Goal: Obtain resource: Obtain resource

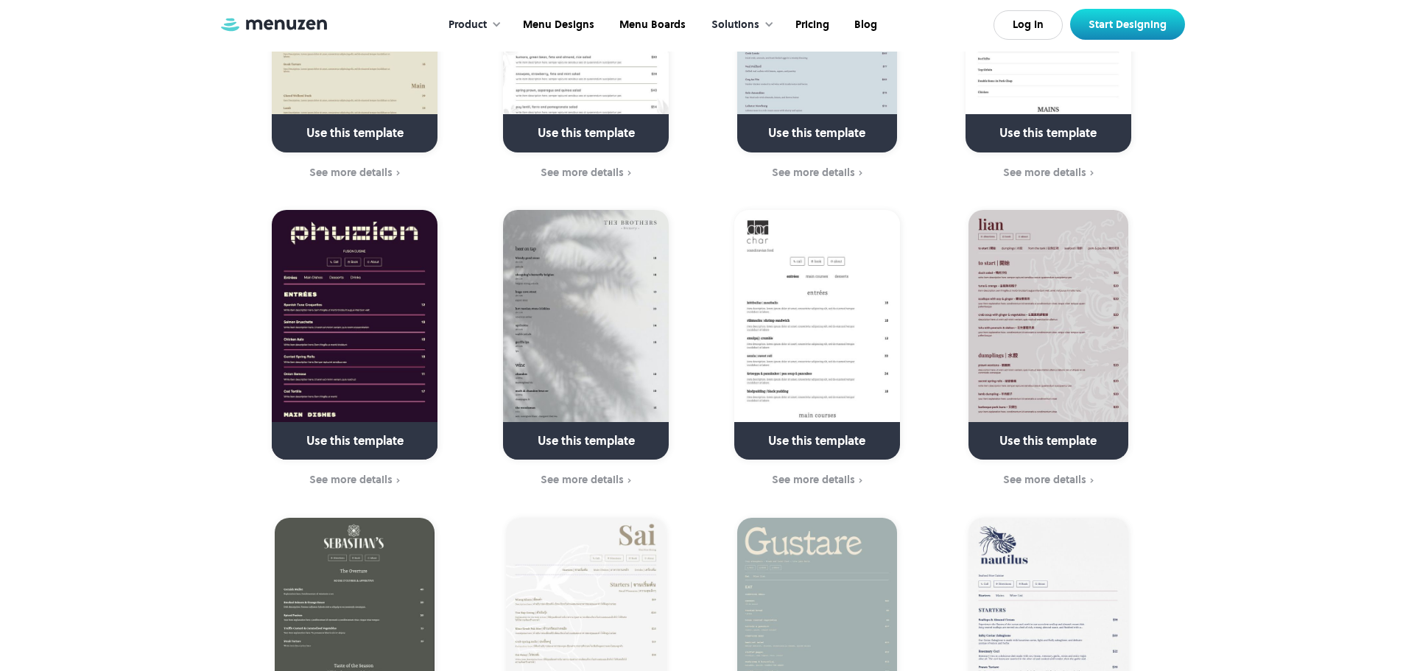
scroll to position [1031, 0]
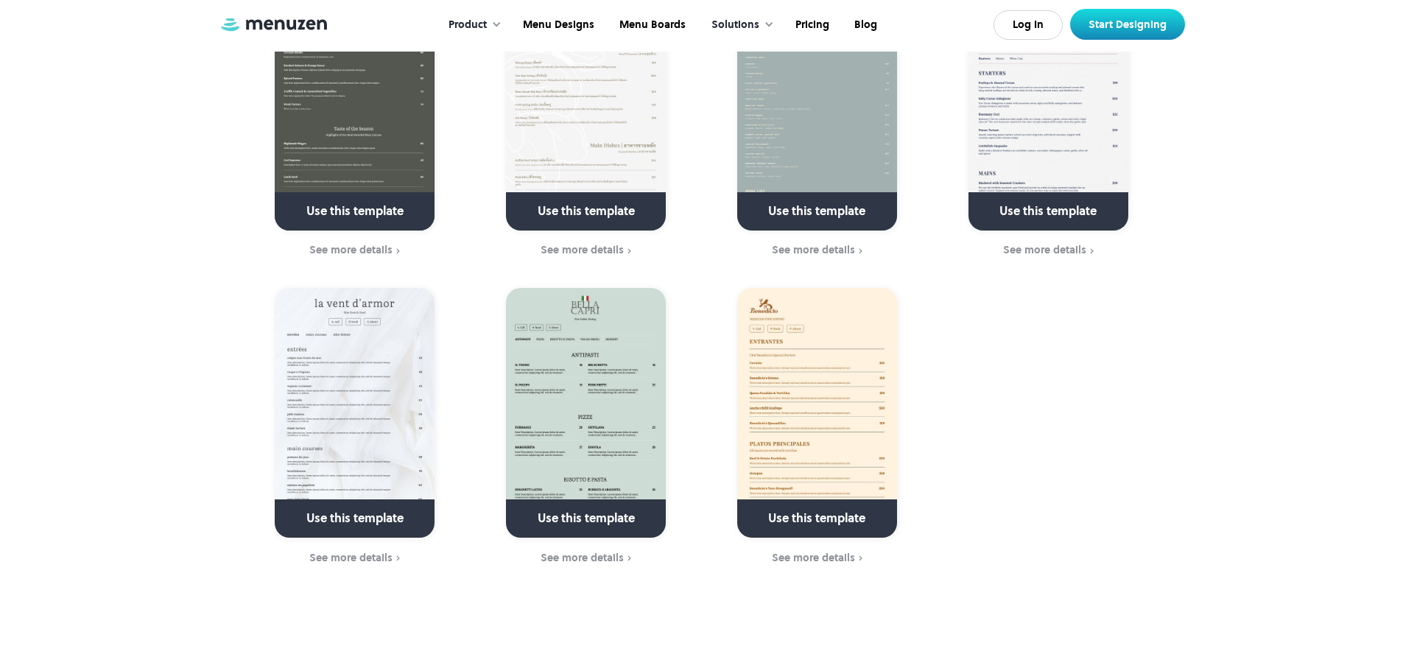
scroll to position [1399, 0]
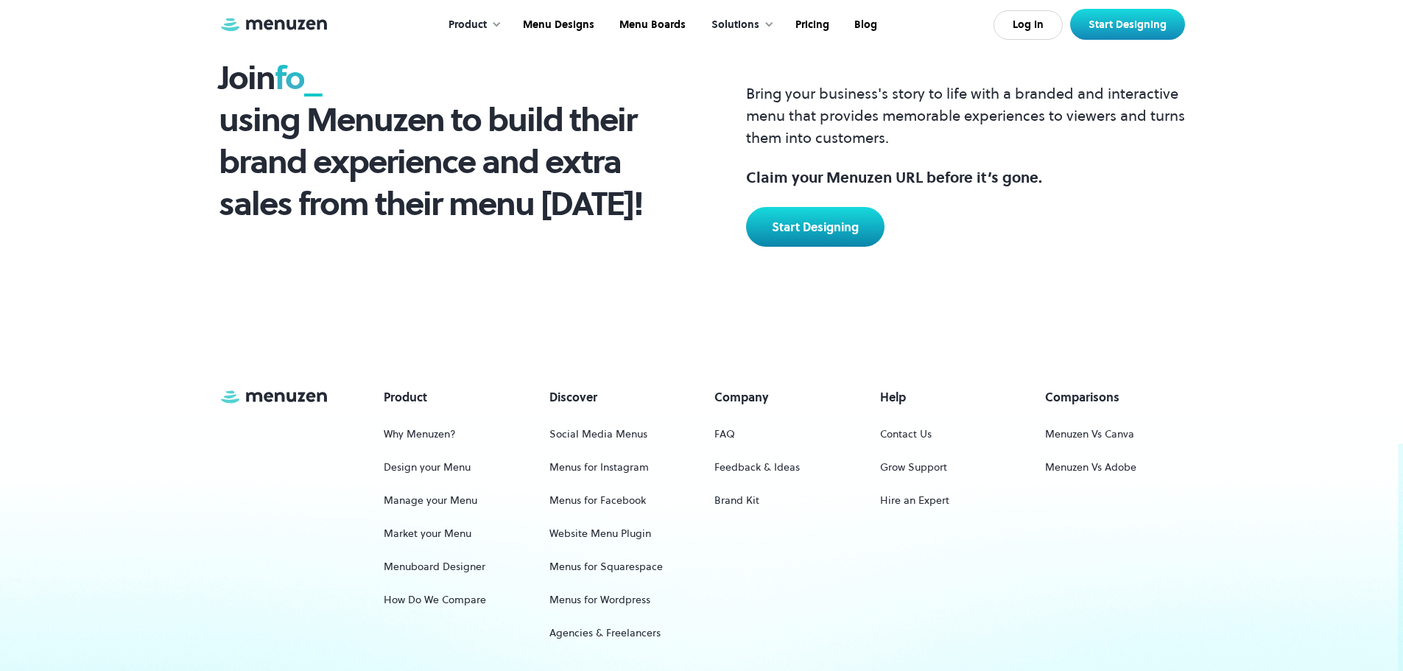
scroll to position [2220, 0]
